Goal: Use online tool/utility: Utilize a website feature to perform a specific function

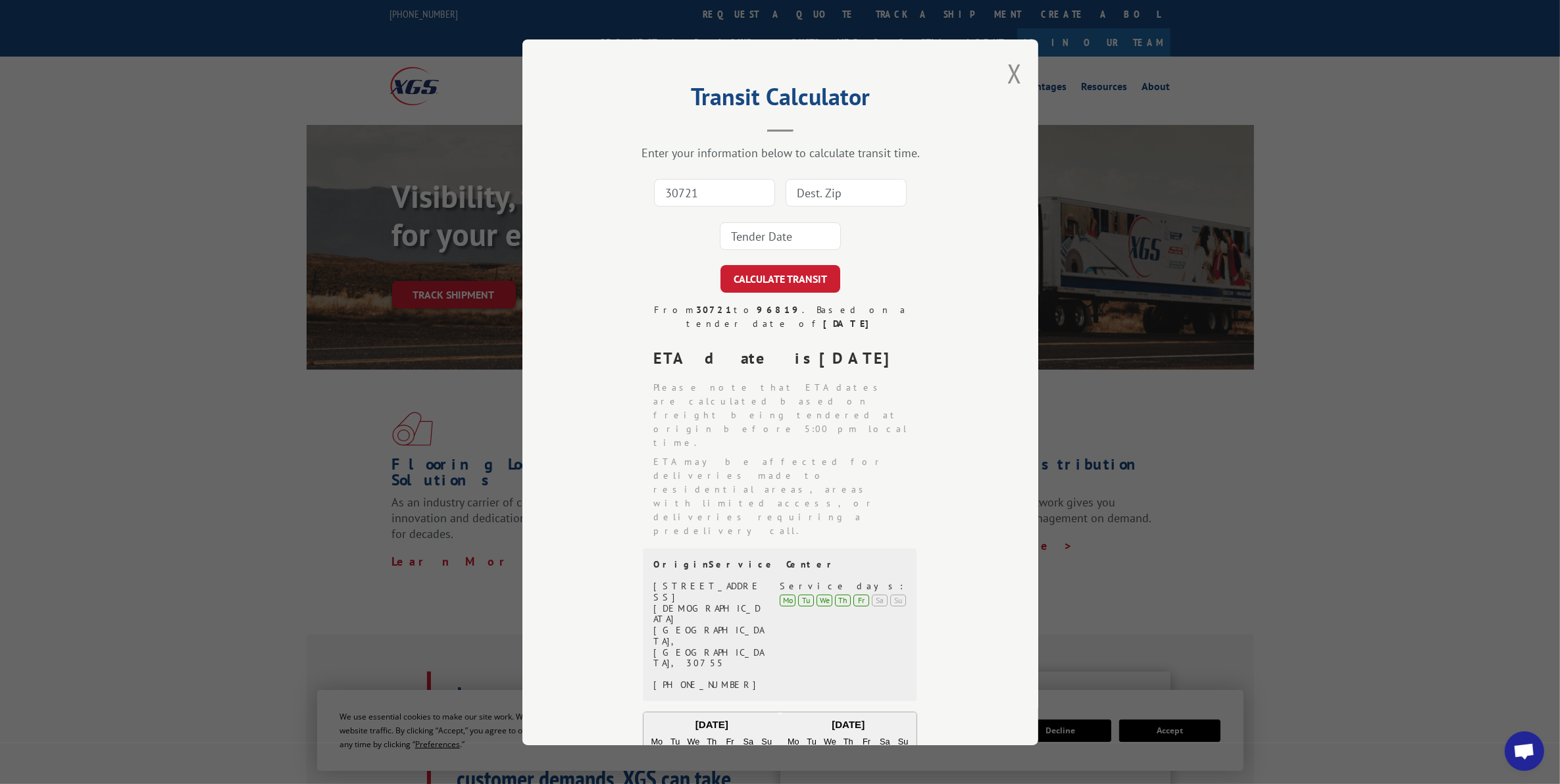
type input "30721"
click at [841, 198] on input at bounding box center [846, 193] width 121 height 28
type input "90745"
click at [762, 234] on input at bounding box center [780, 236] width 121 height 28
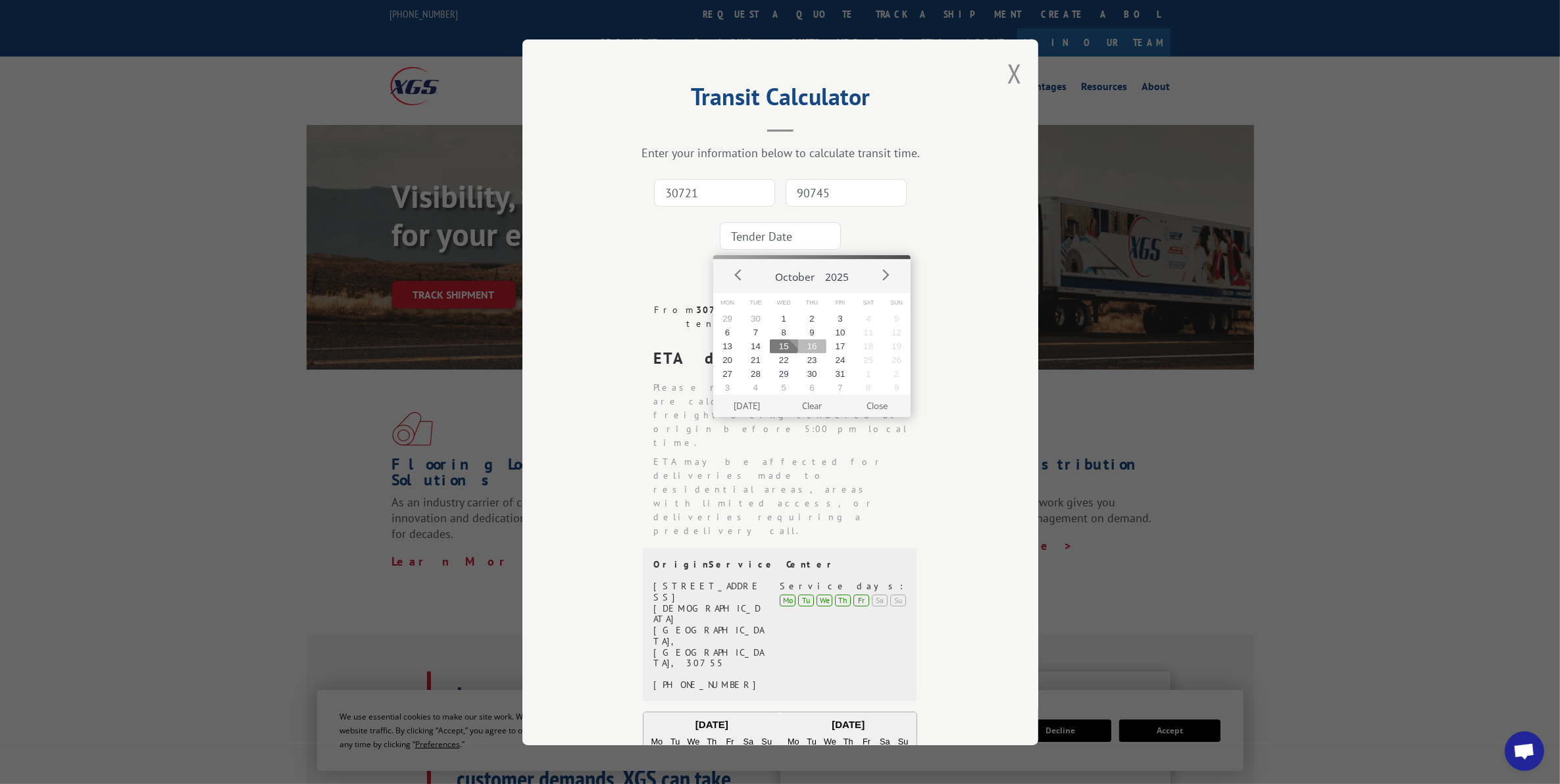
click at [804, 349] on button "16" at bounding box center [812, 346] width 29 height 14
type input "[DATE]"
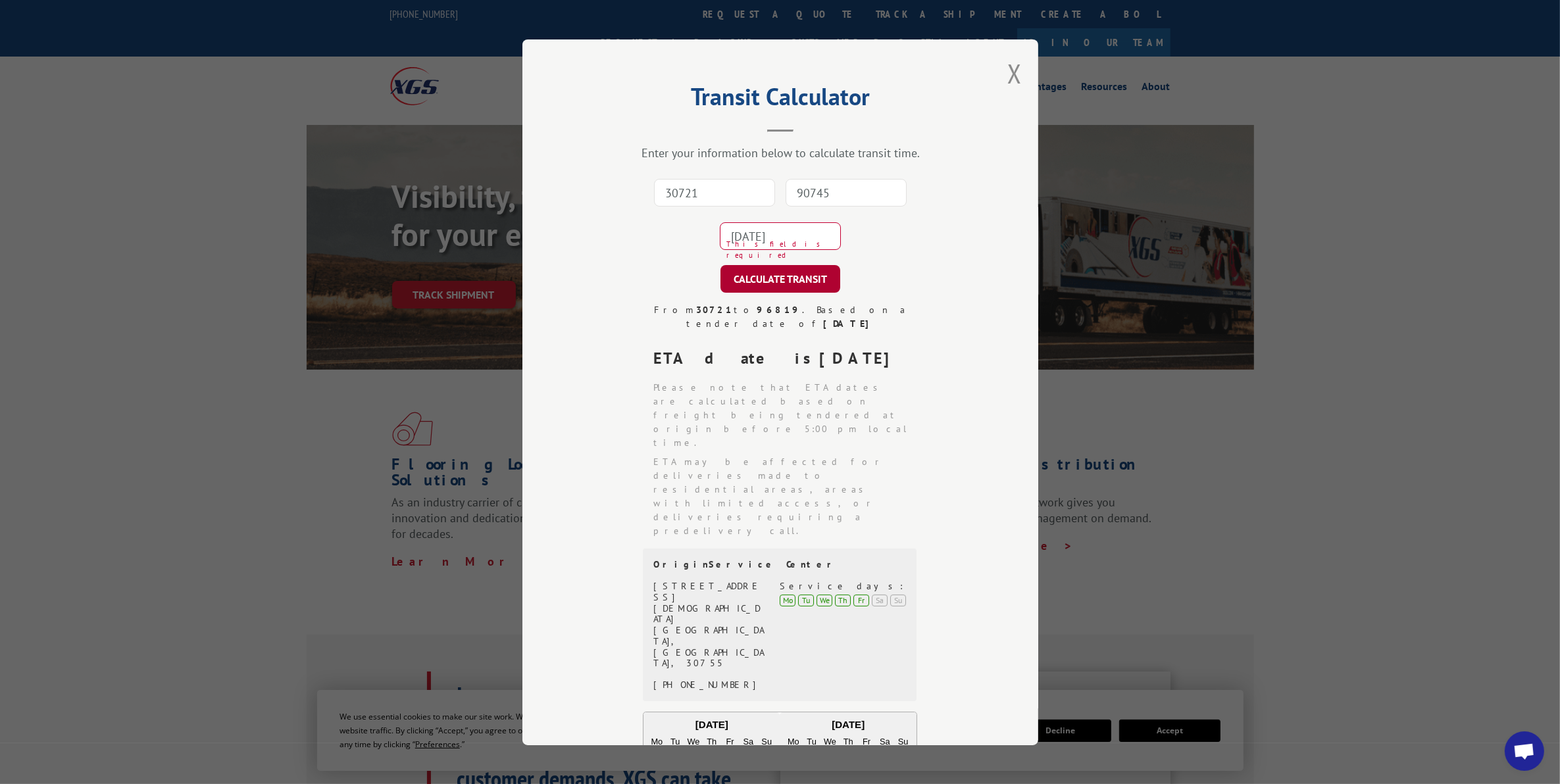
click at [791, 281] on button "CALCULATE TRANSIT" at bounding box center [780, 279] width 120 height 28
click at [710, 192] on input "30721" at bounding box center [714, 193] width 121 height 28
type input "30721"
type input "96819"
click at [864, 186] on input "96819" at bounding box center [846, 193] width 121 height 28
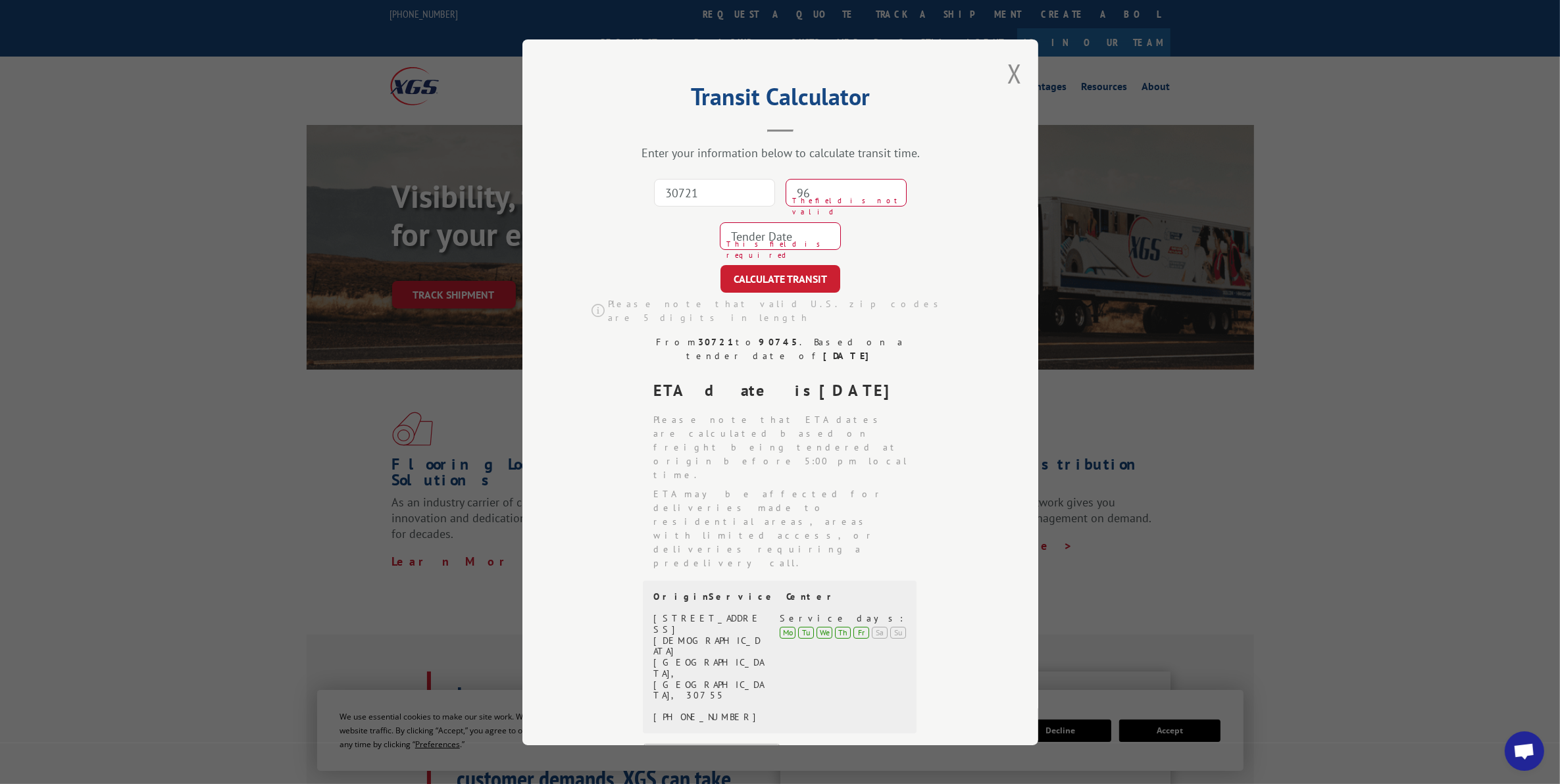
type input "9"
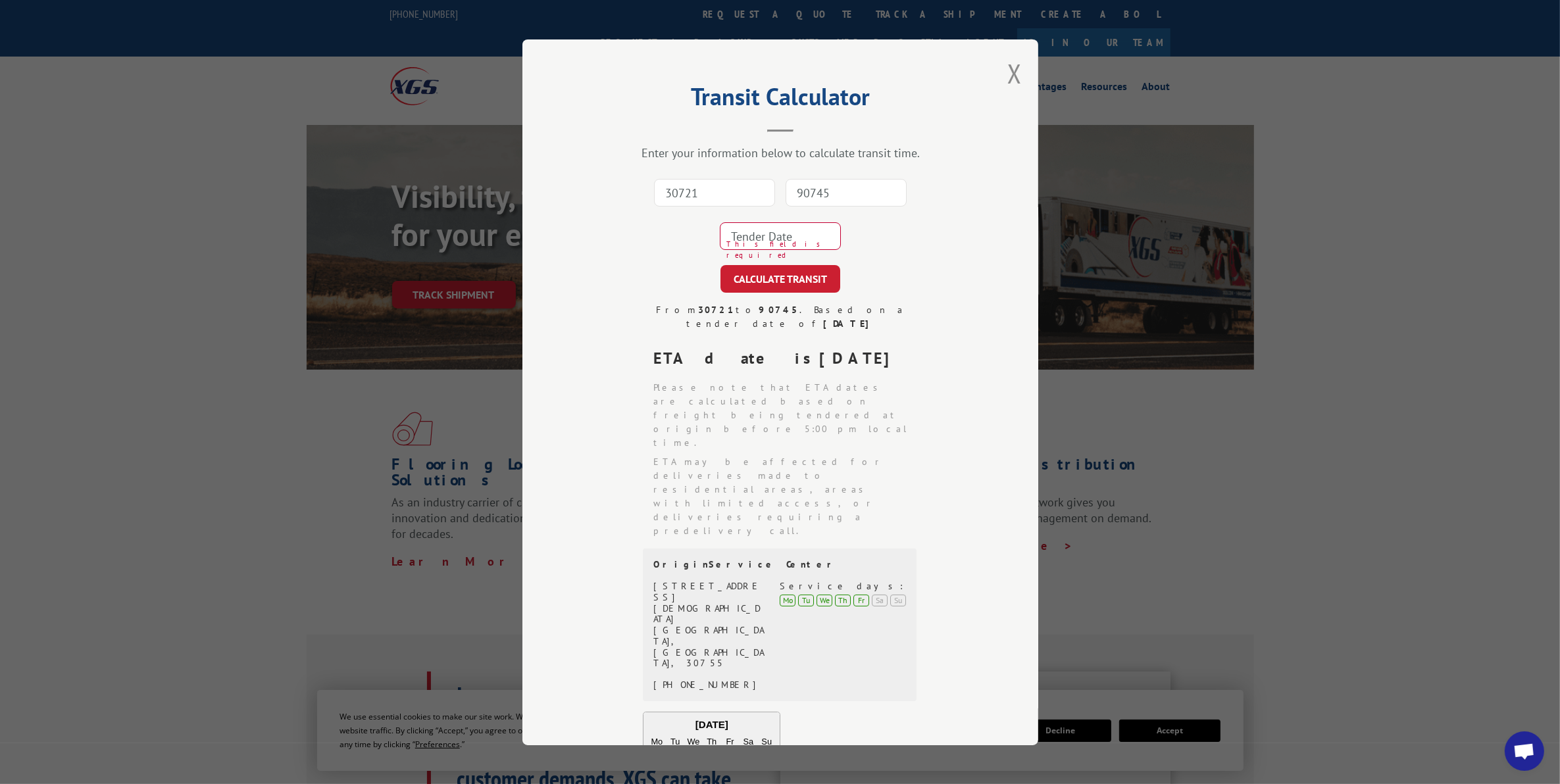
type input "90745"
click at [781, 238] on input at bounding box center [780, 236] width 121 height 28
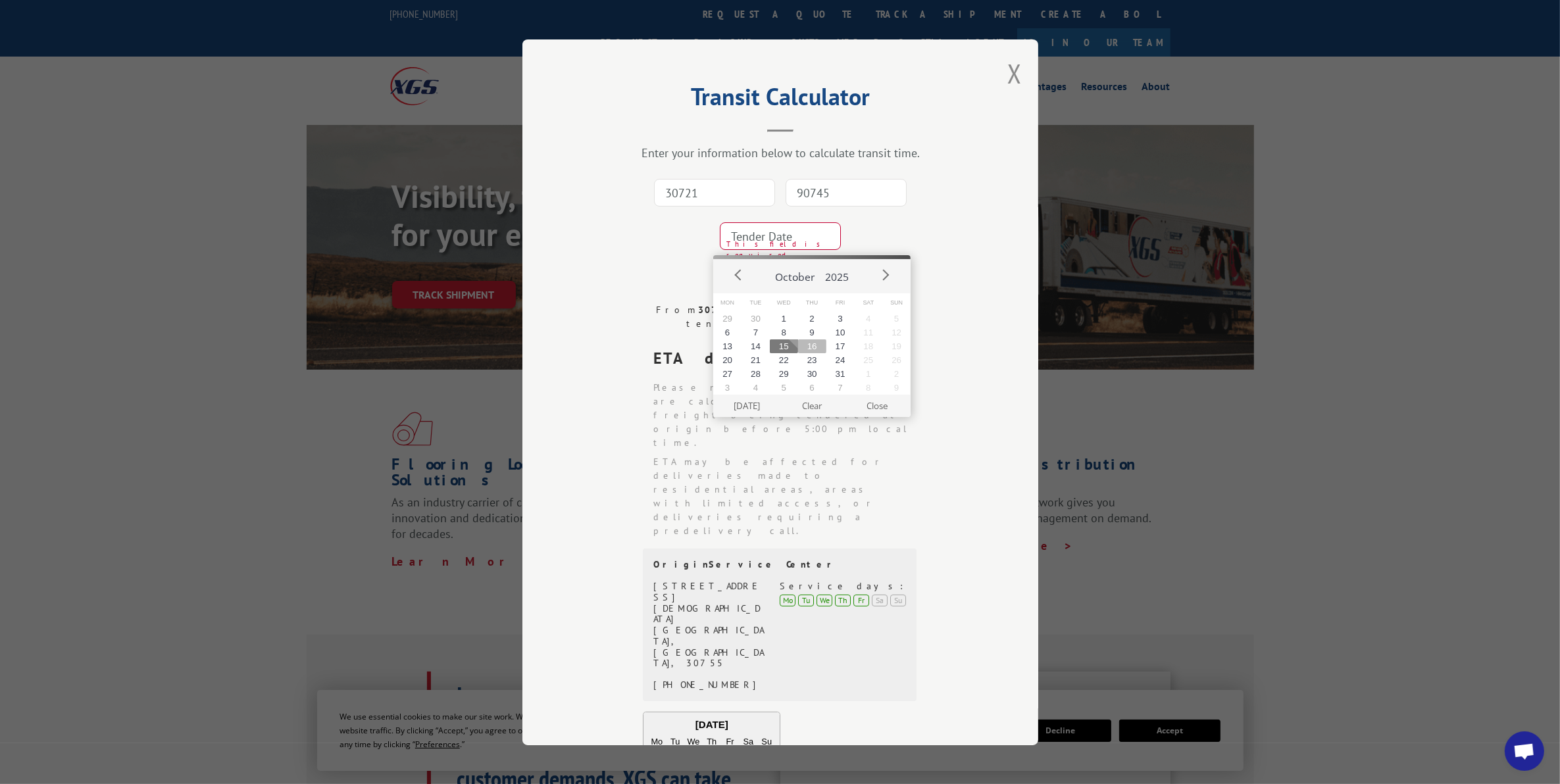
click at [817, 344] on button "16" at bounding box center [812, 346] width 29 height 14
type input "[DATE]"
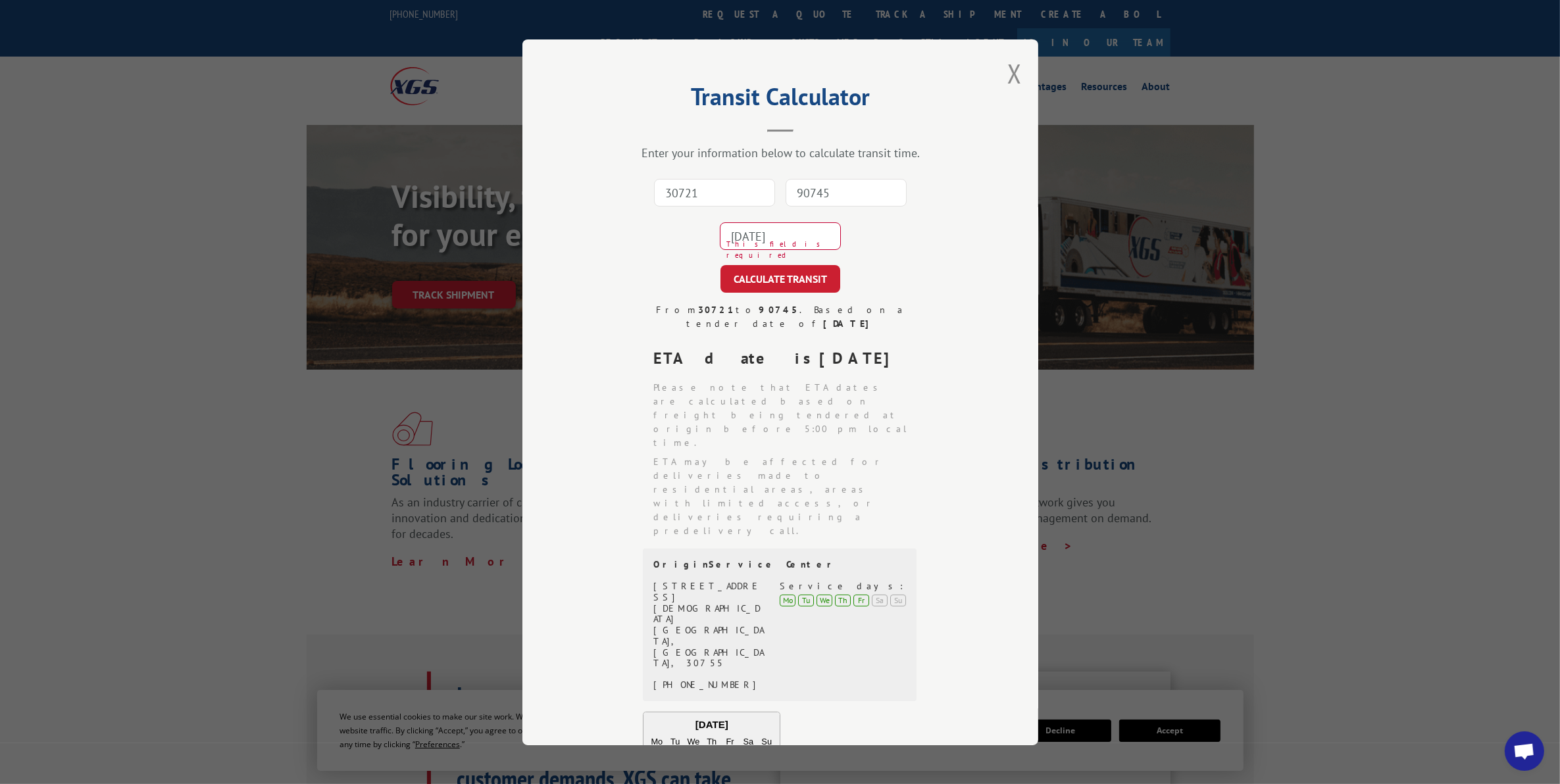
click at [791, 294] on div "Enter your information below to calculate transit time. 30721 90745 [DATE] This…" at bounding box center [780, 573] width 385 height 856
click at [778, 276] on button "CALCULATE TRANSIT" at bounding box center [780, 279] width 120 height 28
drag, startPoint x: 709, startPoint y: 186, endPoint x: 724, endPoint y: 198, distance: 19.2
click at [709, 186] on input "30721" at bounding box center [714, 193] width 121 height 28
type input "30721"
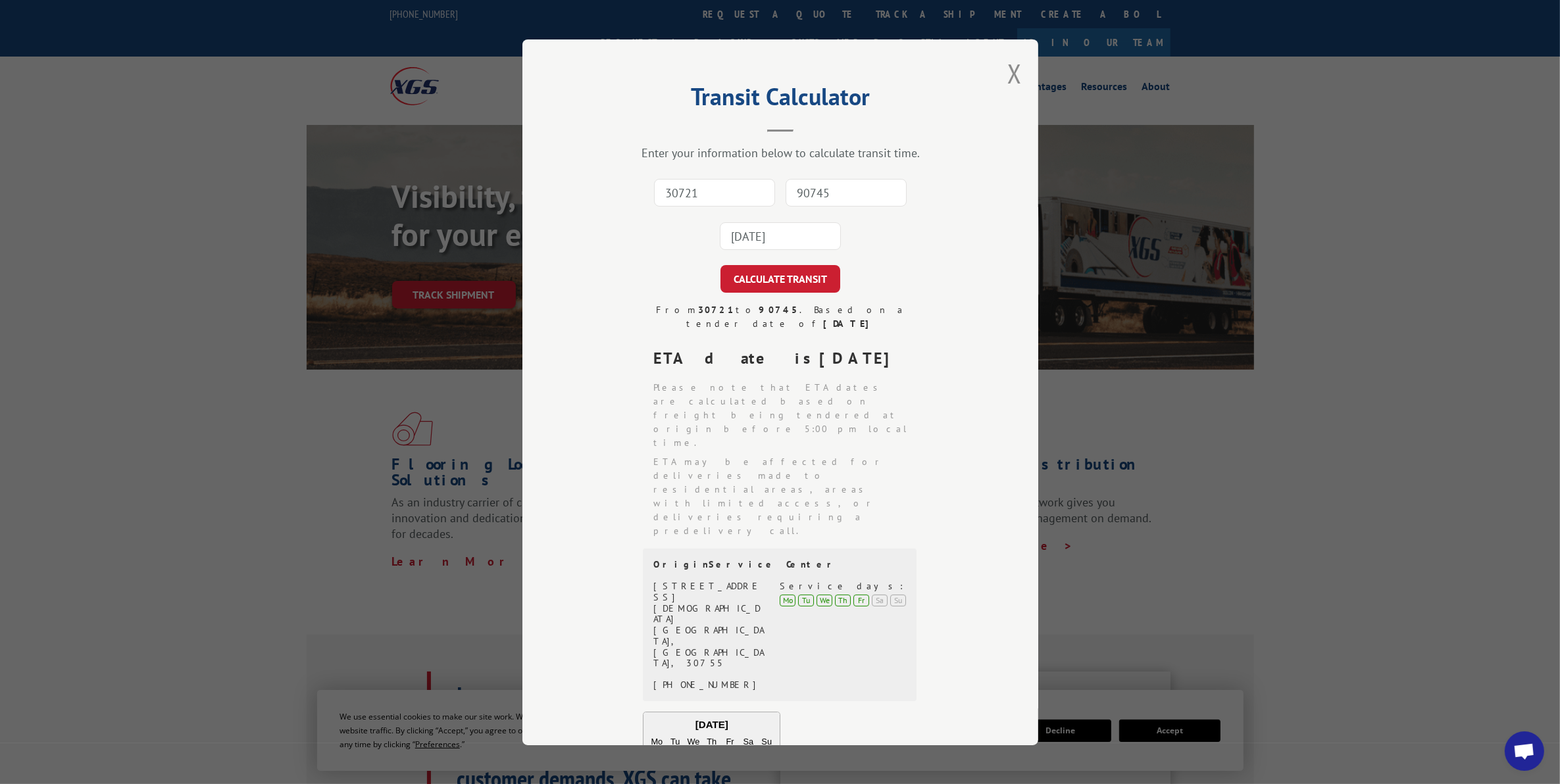
drag, startPoint x: 848, startPoint y: 190, endPoint x: 835, endPoint y: 192, distance: 13.2
click at [848, 190] on input "90745" at bounding box center [846, 193] width 121 height 28
type input "90745"
click at [787, 245] on input "[DATE]" at bounding box center [780, 236] width 121 height 28
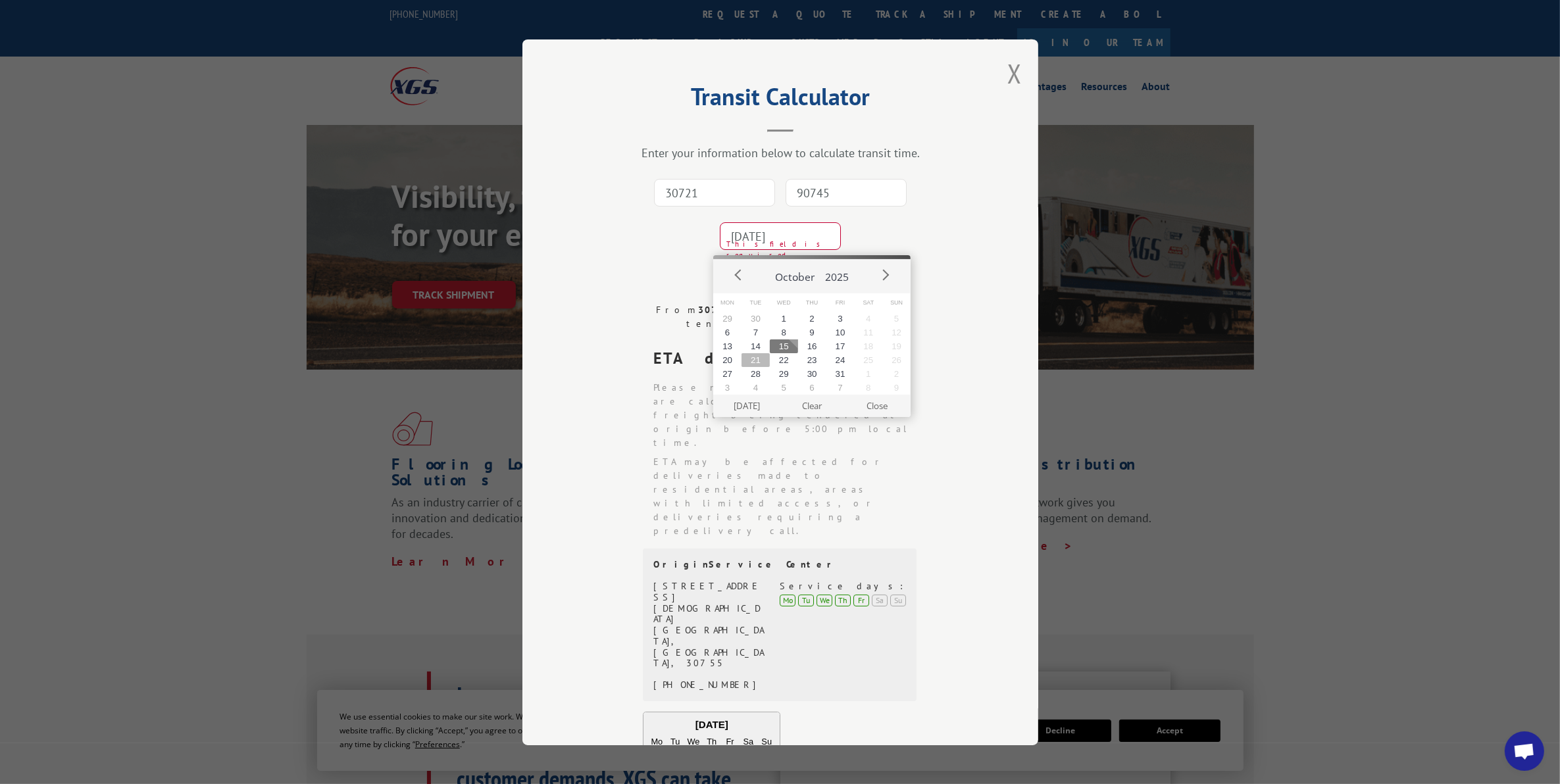
click at [755, 355] on button "21" at bounding box center [756, 360] width 29 height 14
type input "[DATE]"
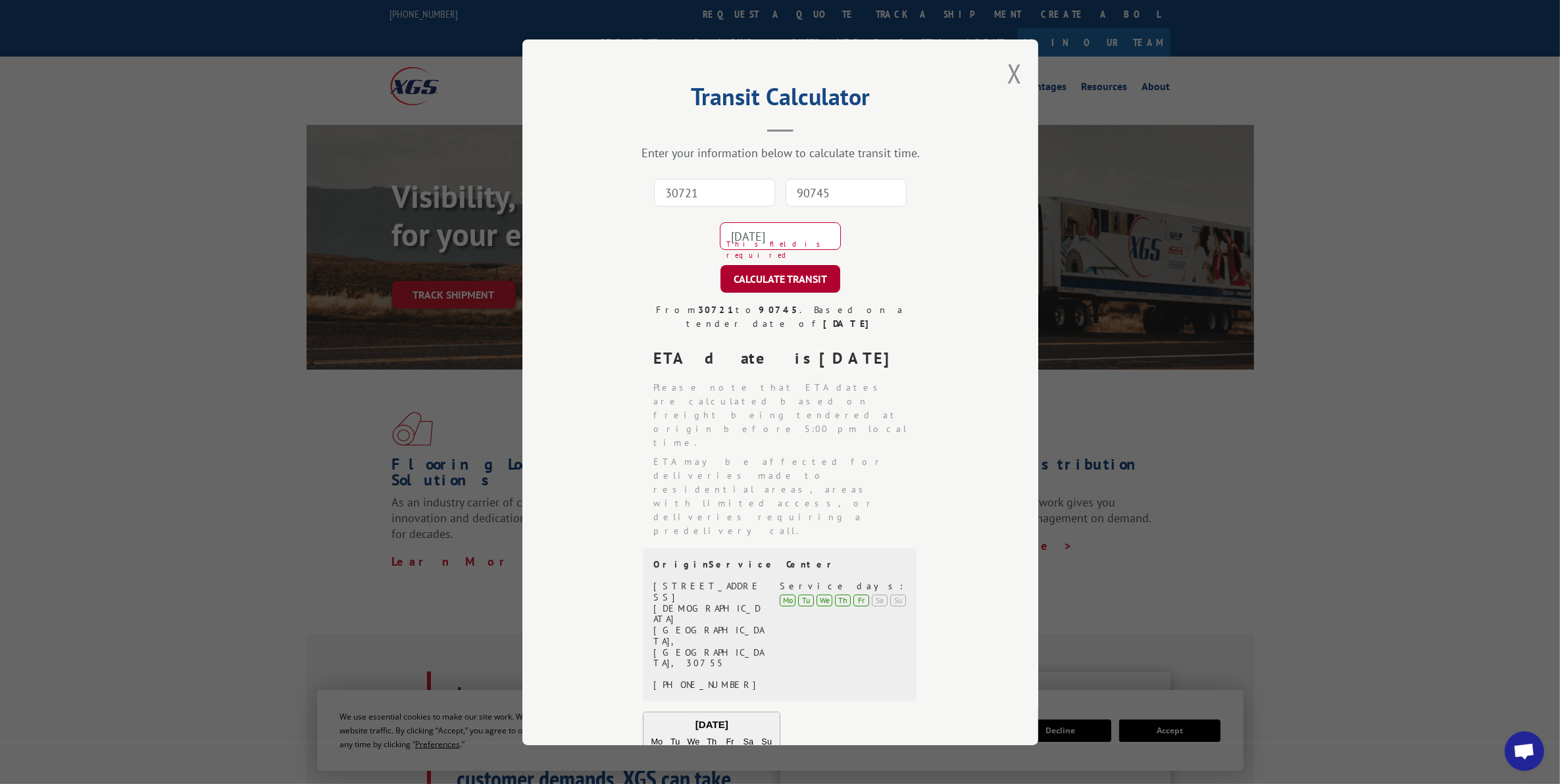
click at [791, 278] on button "CALCULATE TRANSIT" at bounding box center [780, 279] width 120 height 28
